Goal: Task Accomplishment & Management: Manage account settings

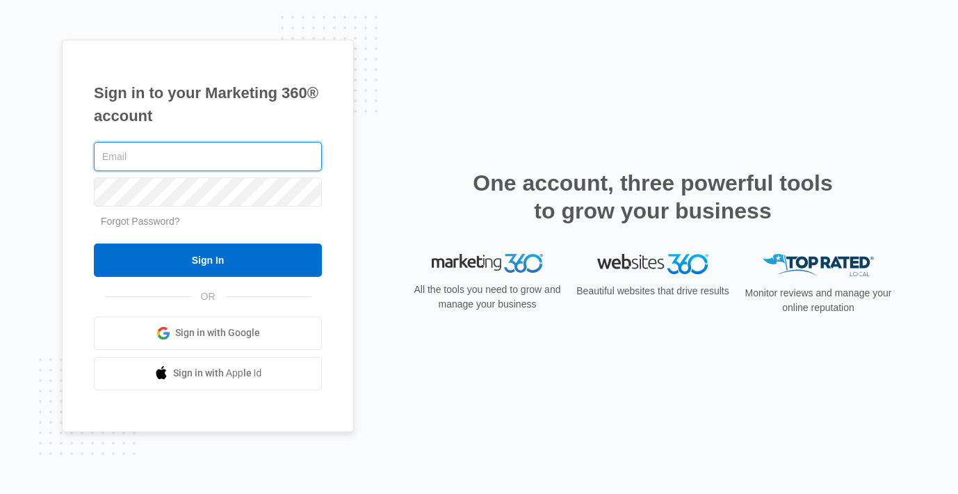
type input "[EMAIL_ADDRESS][DOMAIN_NAME]"
click at [94, 243] on input "Sign In" at bounding box center [208, 259] width 228 height 33
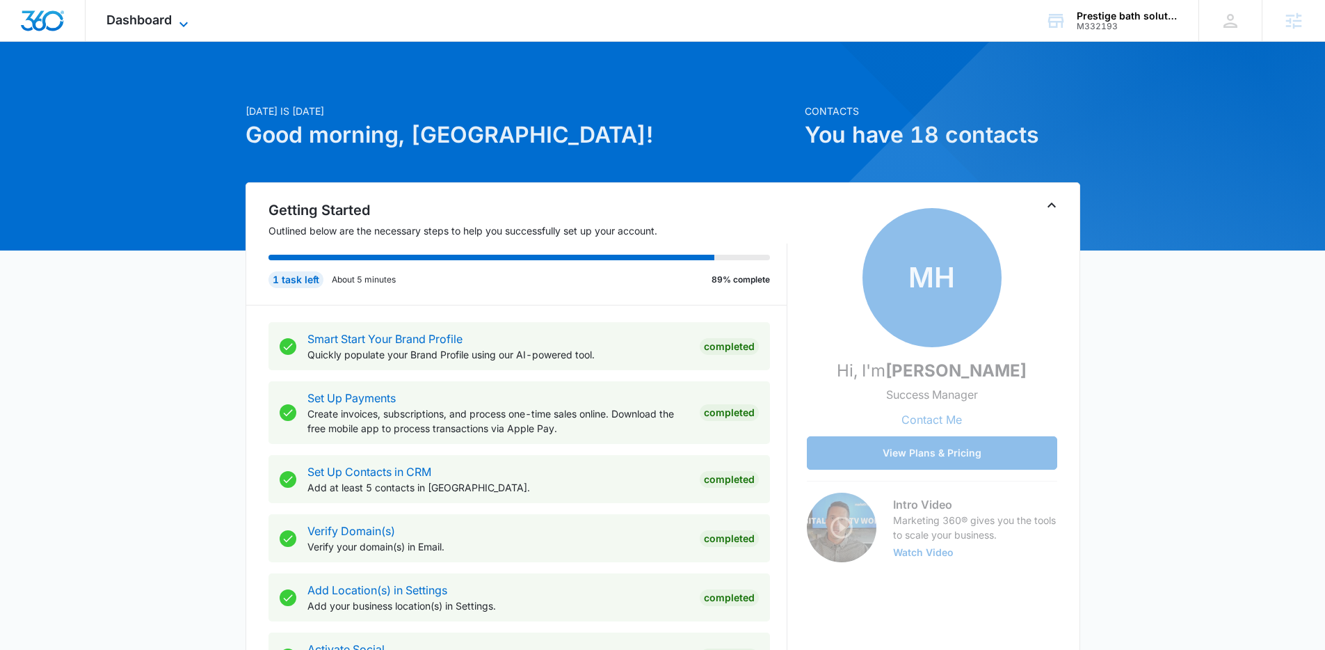
click at [168, 22] on span "Dashboard" at bounding box center [138, 20] width 65 height 15
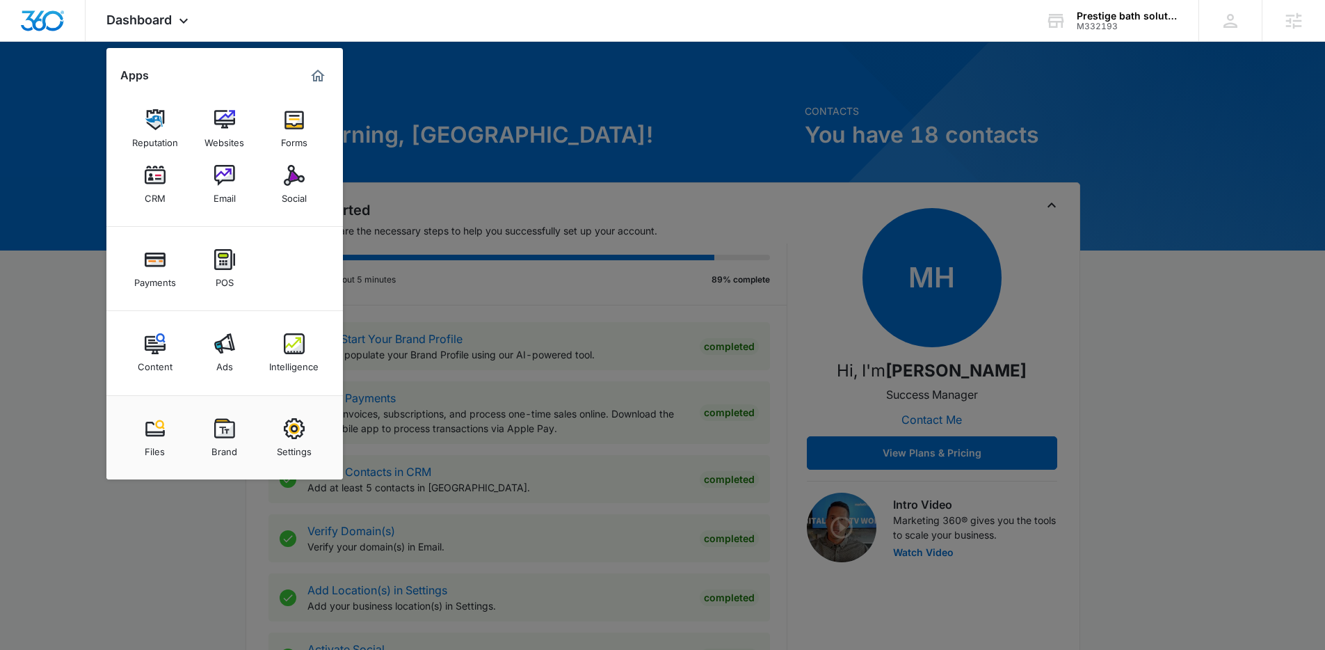
click at [458, 108] on div at bounding box center [662, 325] width 1325 height 650
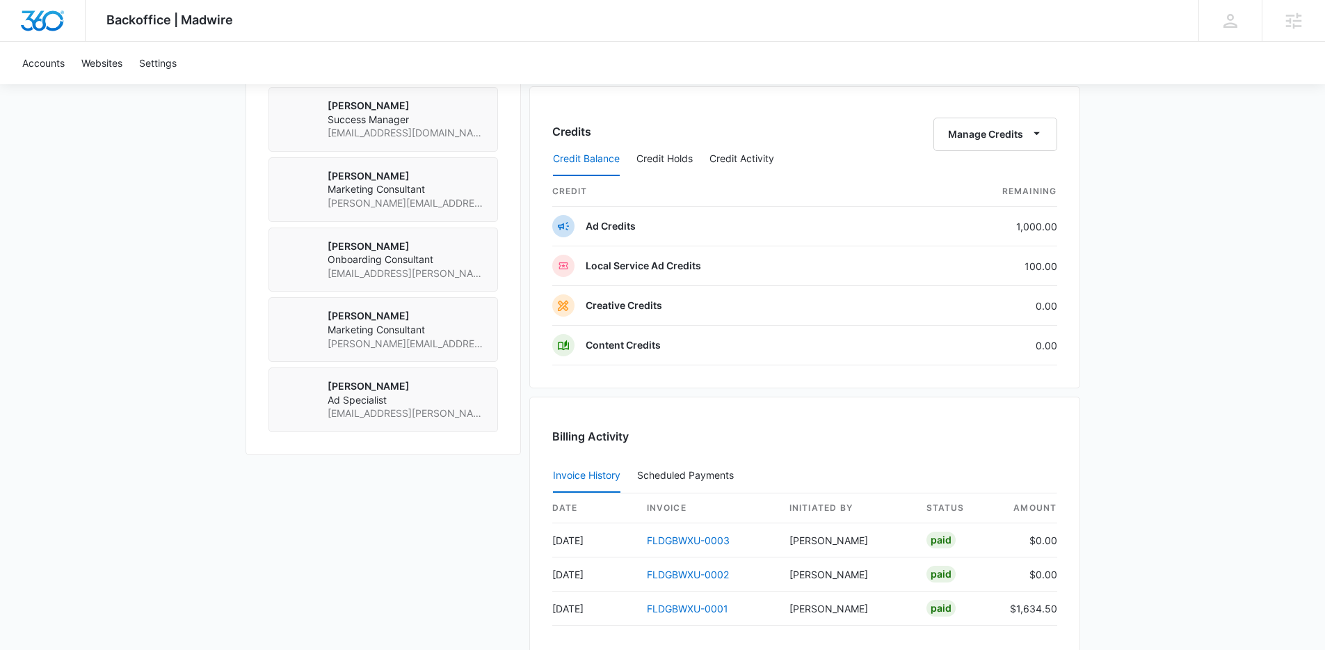
scroll to position [891, 0]
